Goal: Task Accomplishment & Management: Manage account settings

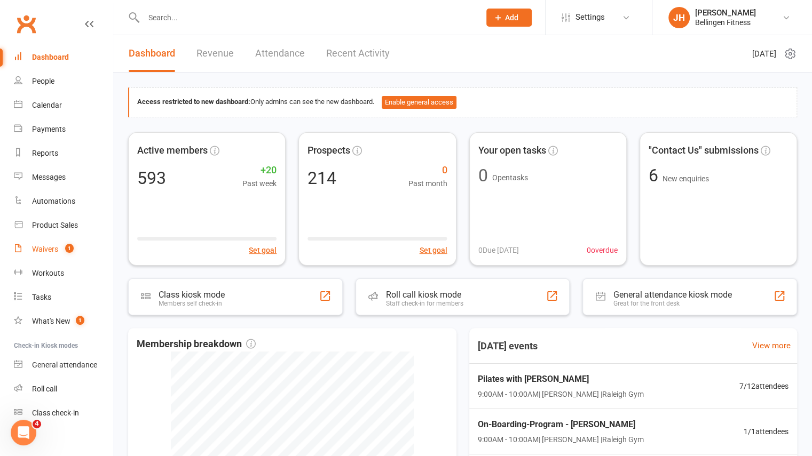
click at [58, 253] on div "Waivers" at bounding box center [45, 249] width 26 height 9
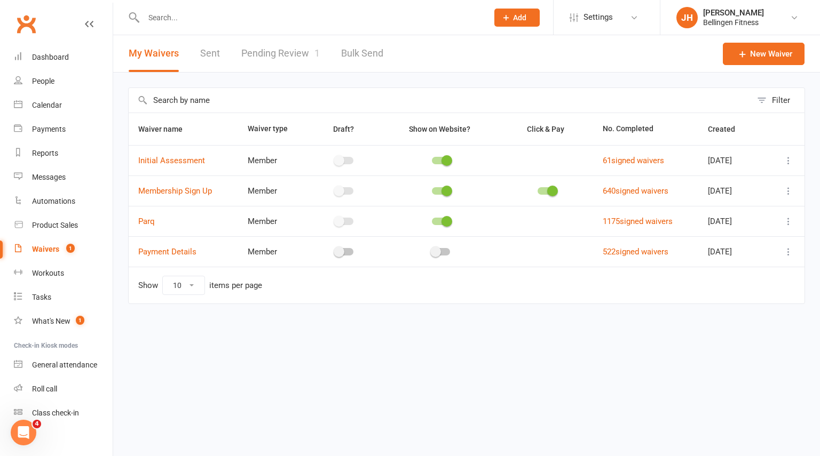
click at [294, 50] on link "Pending Review 1" at bounding box center [280, 53] width 78 height 37
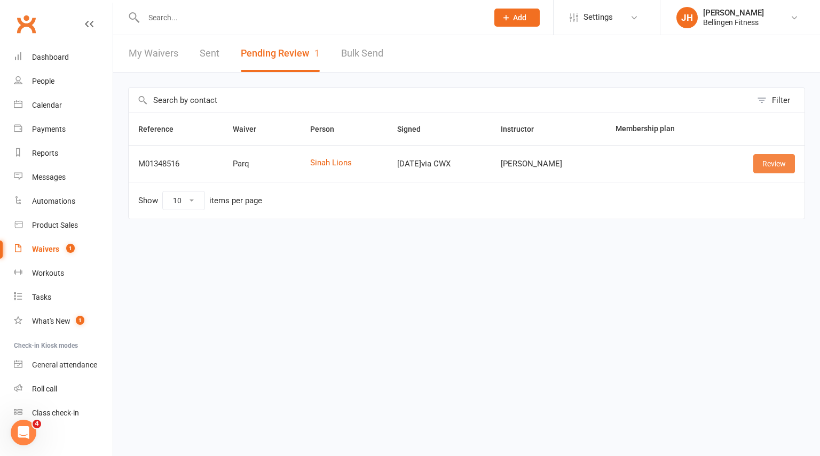
click at [770, 171] on link "Review" at bounding box center [774, 163] width 42 height 19
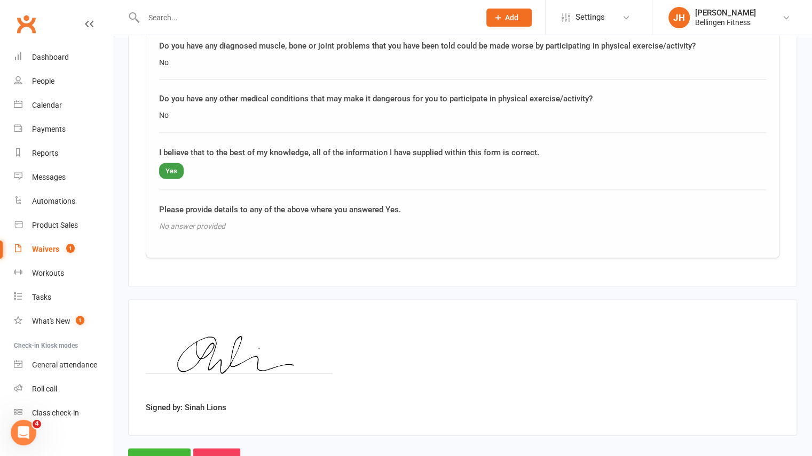
scroll to position [1124, 0]
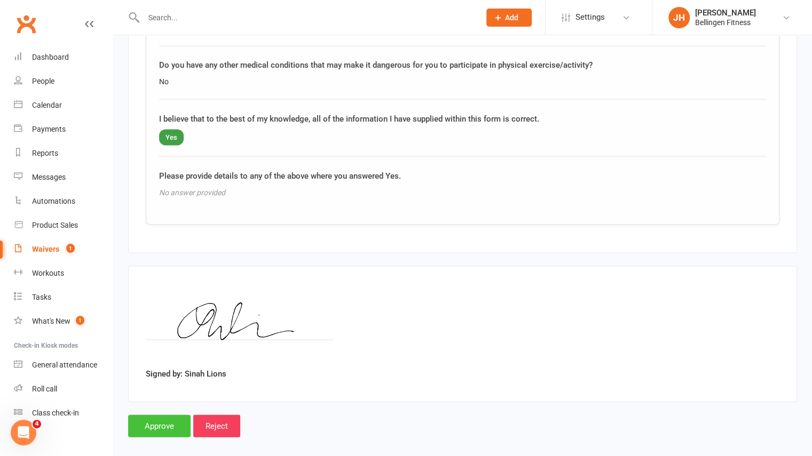
click at [178, 416] on input "Approve" at bounding box center [159, 426] width 62 height 22
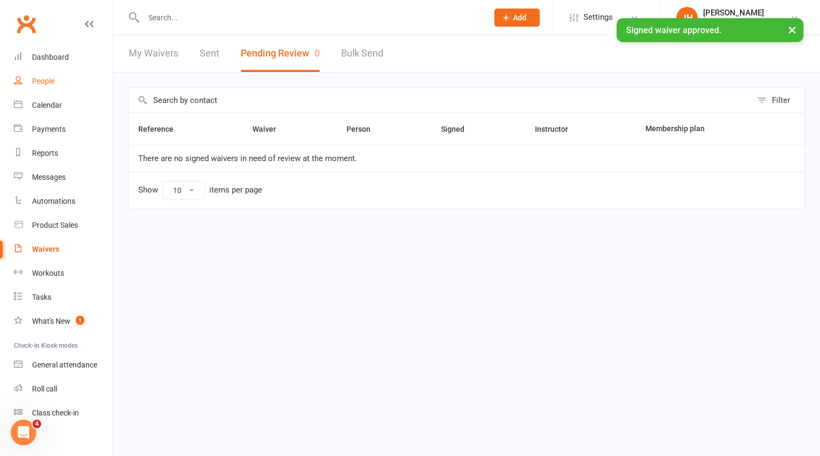
click at [56, 78] on link "People" at bounding box center [63, 81] width 99 height 24
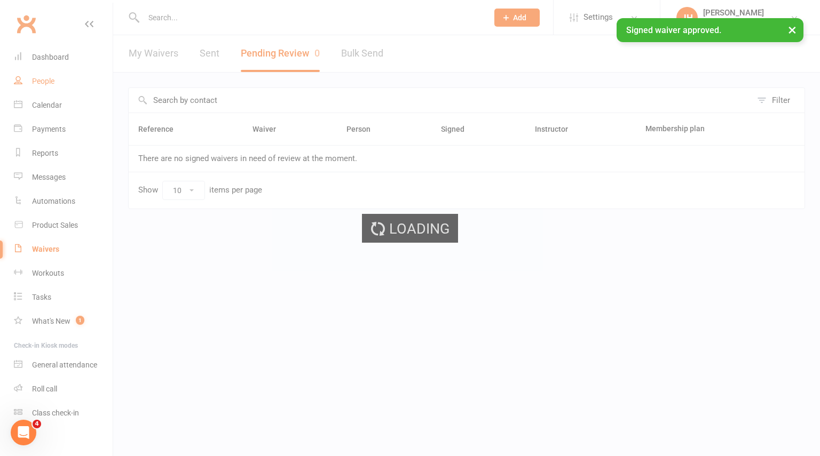
select select "100"
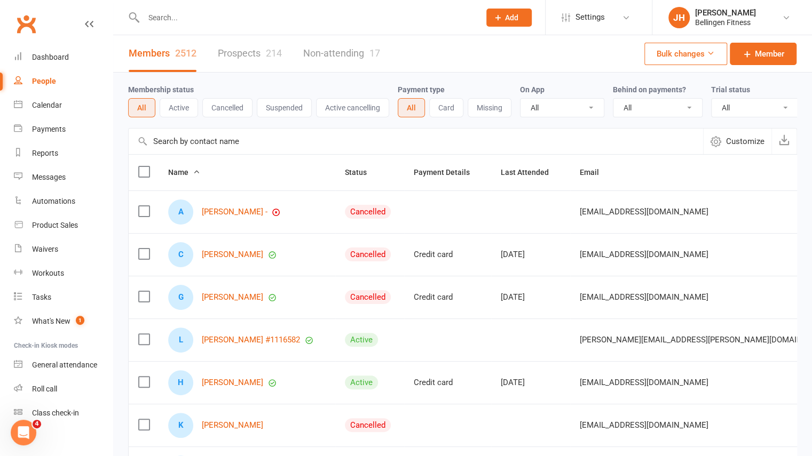
click at [171, 15] on input "text" at bounding box center [306, 17] width 332 height 15
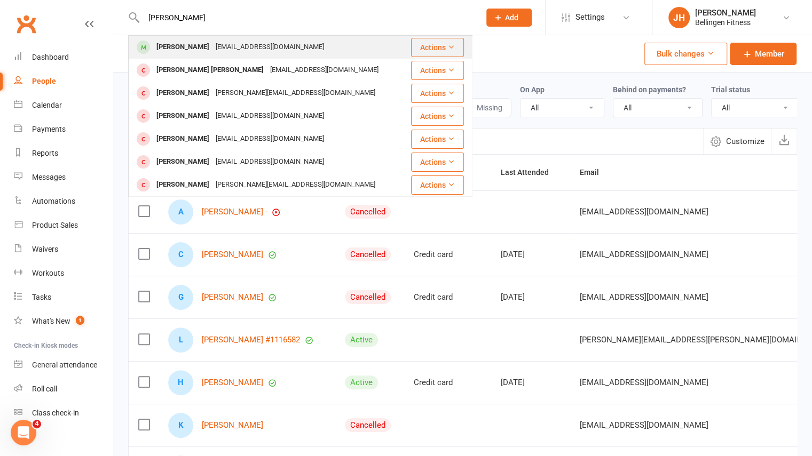
type input "[PERSON_NAME]"
click at [227, 50] on div "[EMAIL_ADDRESS][DOMAIN_NAME]" at bounding box center [269, 46] width 115 height 15
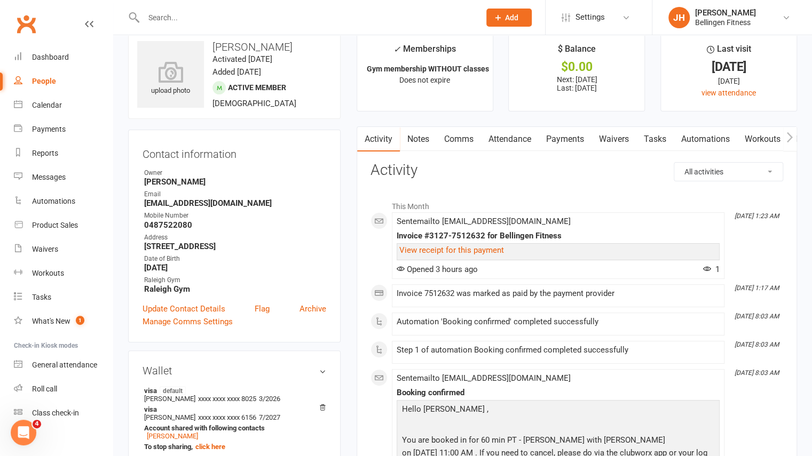
scroll to position [19, 0]
drag, startPoint x: 251, startPoint y: 200, endPoint x: 146, endPoint y: 206, distance: 104.8
click at [146, 206] on ul "Owner [PERSON_NAME] Email [EMAIL_ADDRESS][DOMAIN_NAME] Mobile Number [PHONE_NUM…" at bounding box center [234, 230] width 184 height 126
drag, startPoint x: 251, startPoint y: 202, endPoint x: 144, endPoint y: 205, distance: 107.3
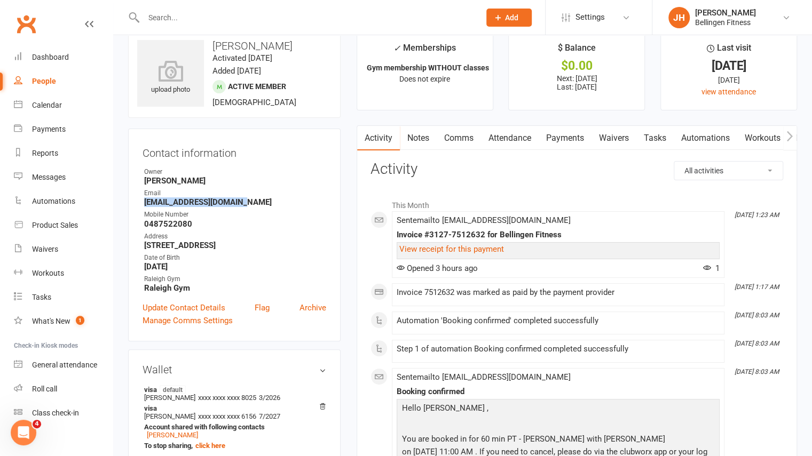
click at [144, 205] on strong "[EMAIL_ADDRESS][DOMAIN_NAME]" at bounding box center [235, 202] width 182 height 10
copy strong "[EMAIL_ADDRESS][DOMAIN_NAME]"
click at [182, 13] on input "text" at bounding box center [306, 17] width 332 height 15
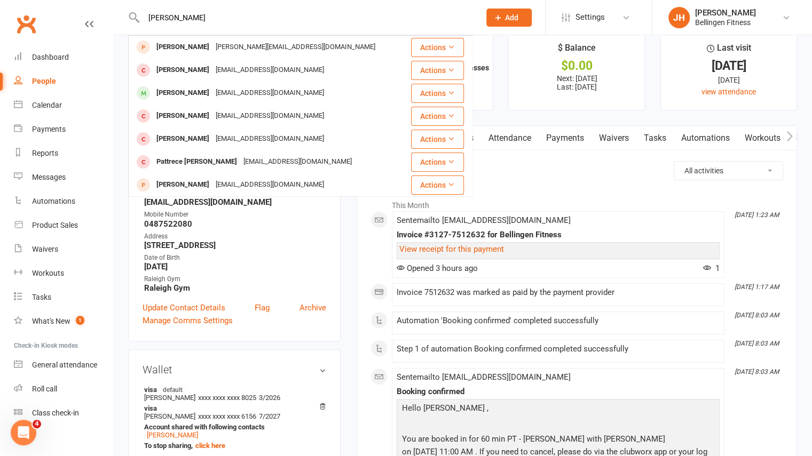
type input "[PERSON_NAME]"
